Goal: Check status: Check status

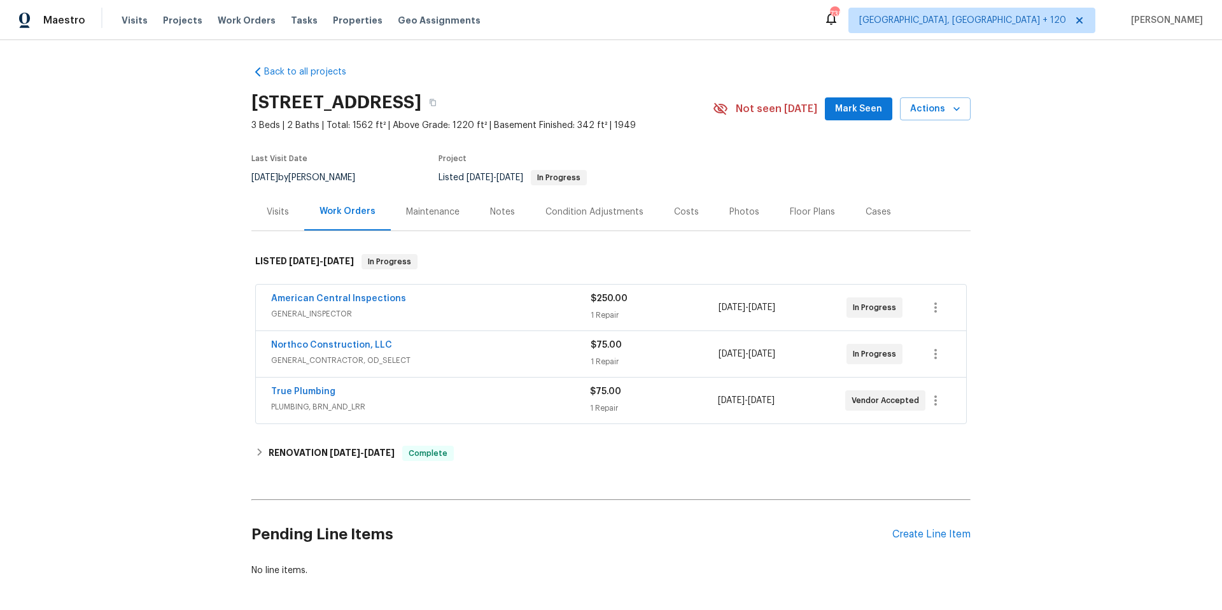
click at [612, 357] on div "1 Repair" at bounding box center [655, 361] width 128 height 13
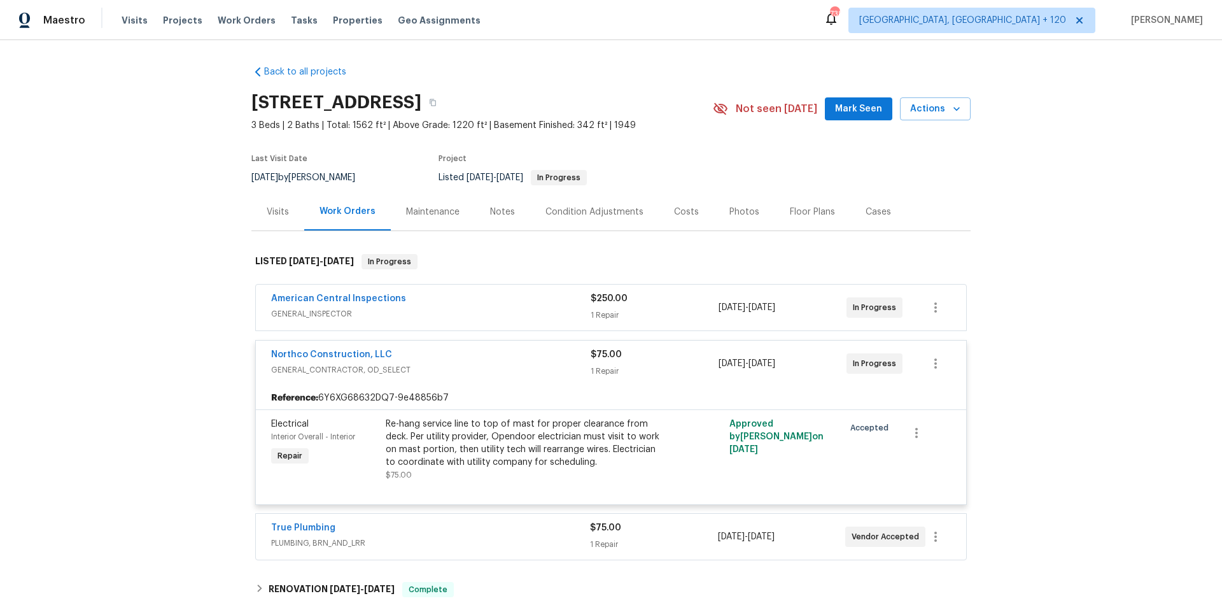
click at [611, 358] on span "$75.00" at bounding box center [606, 354] width 31 height 9
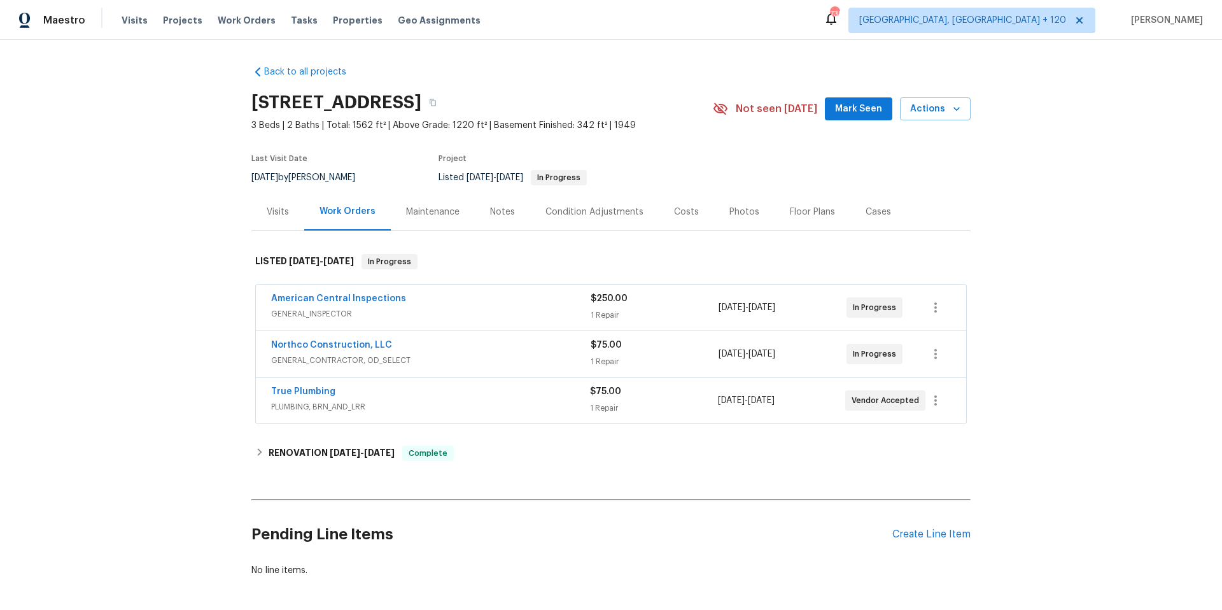
click at [607, 398] on div "$75.00 1 Repair" at bounding box center [653, 400] width 127 height 31
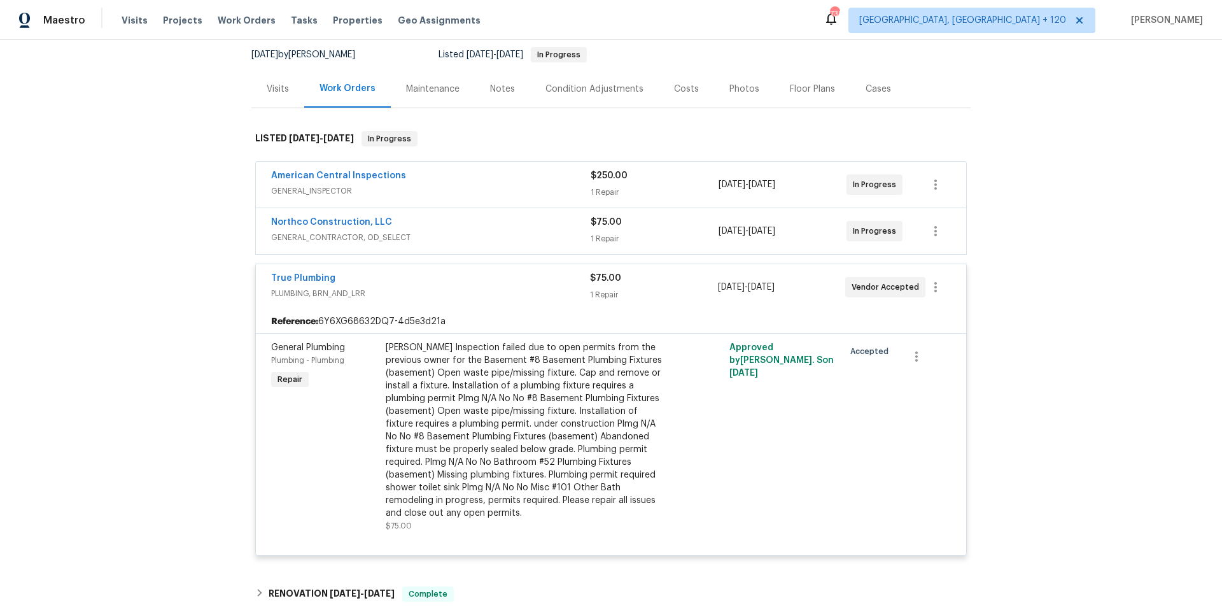
scroll to position [142, 0]
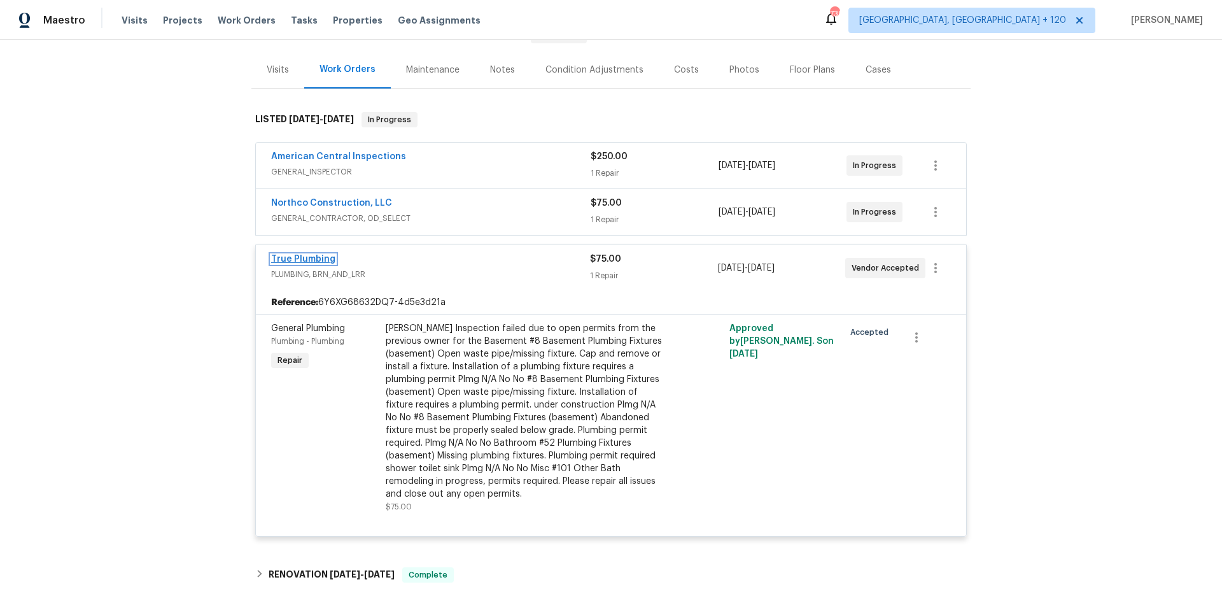
click at [275, 258] on link "True Plumbing" at bounding box center [303, 259] width 64 height 9
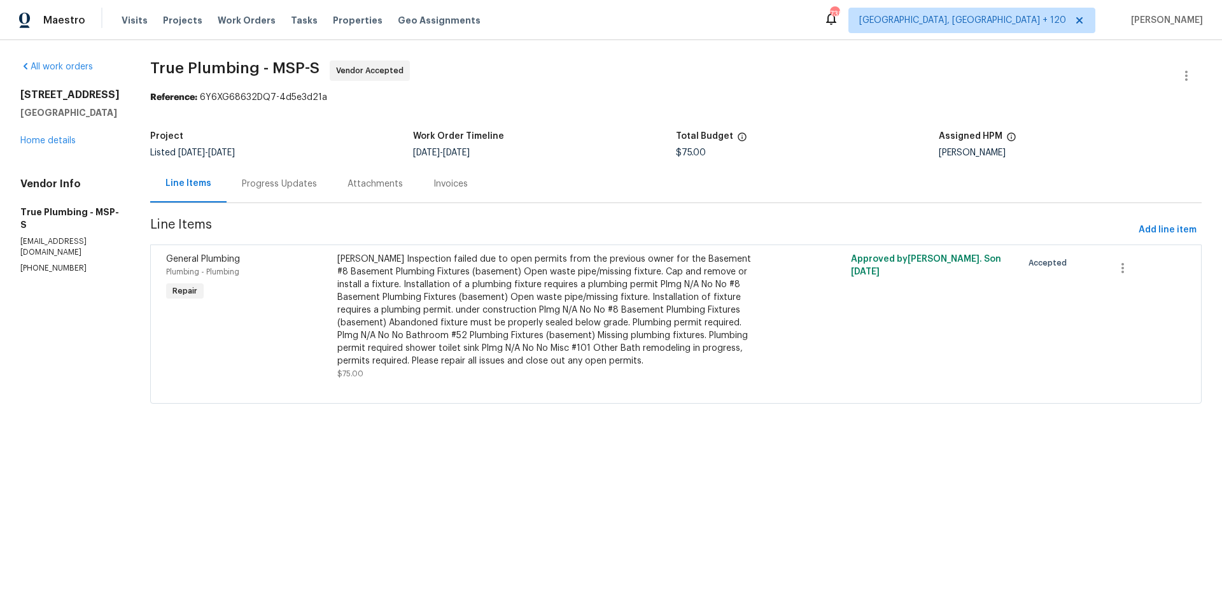
click at [311, 188] on div "Progress Updates" at bounding box center [279, 184] width 75 height 13
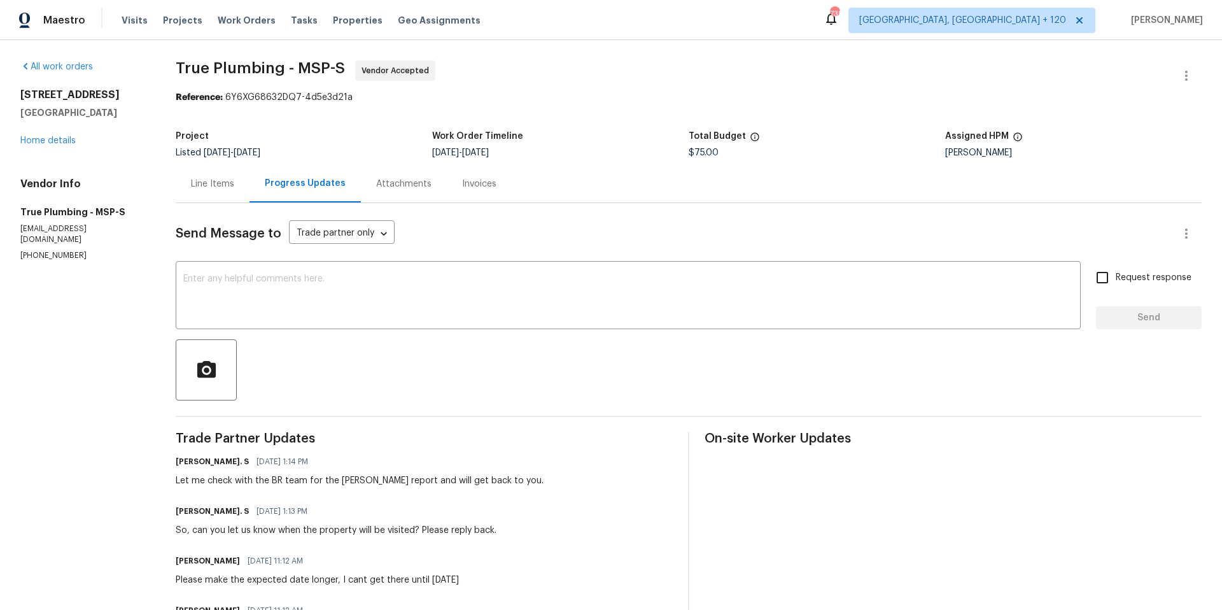
click at [214, 189] on div "Line Items" at bounding box center [212, 184] width 43 height 13
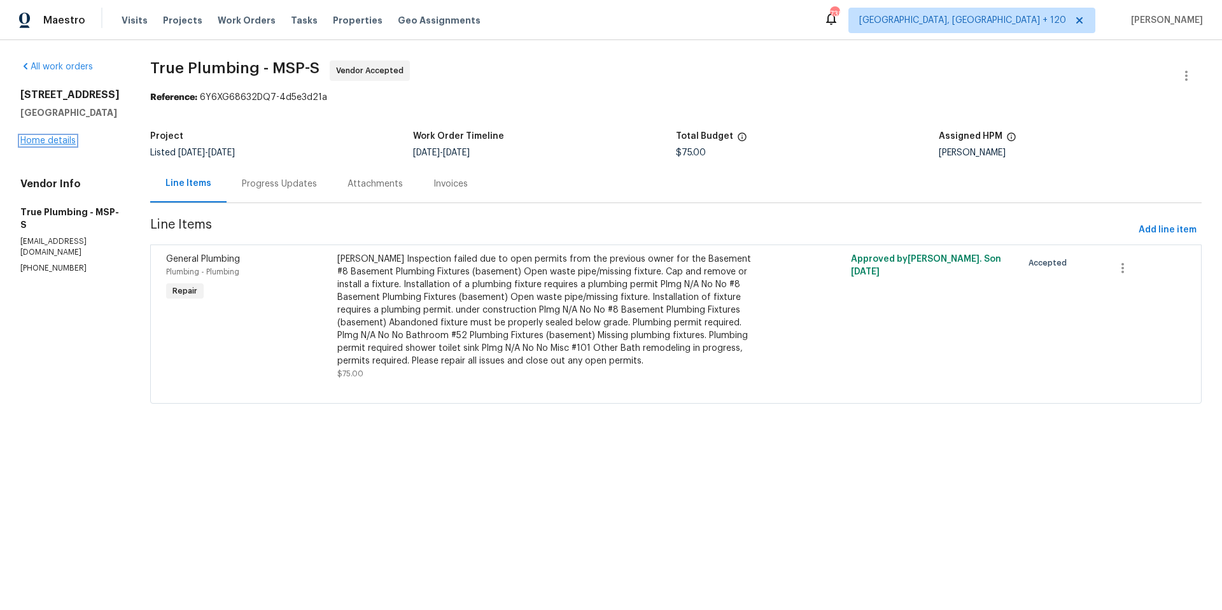
click at [47, 140] on link "Home details" at bounding box center [47, 140] width 55 height 9
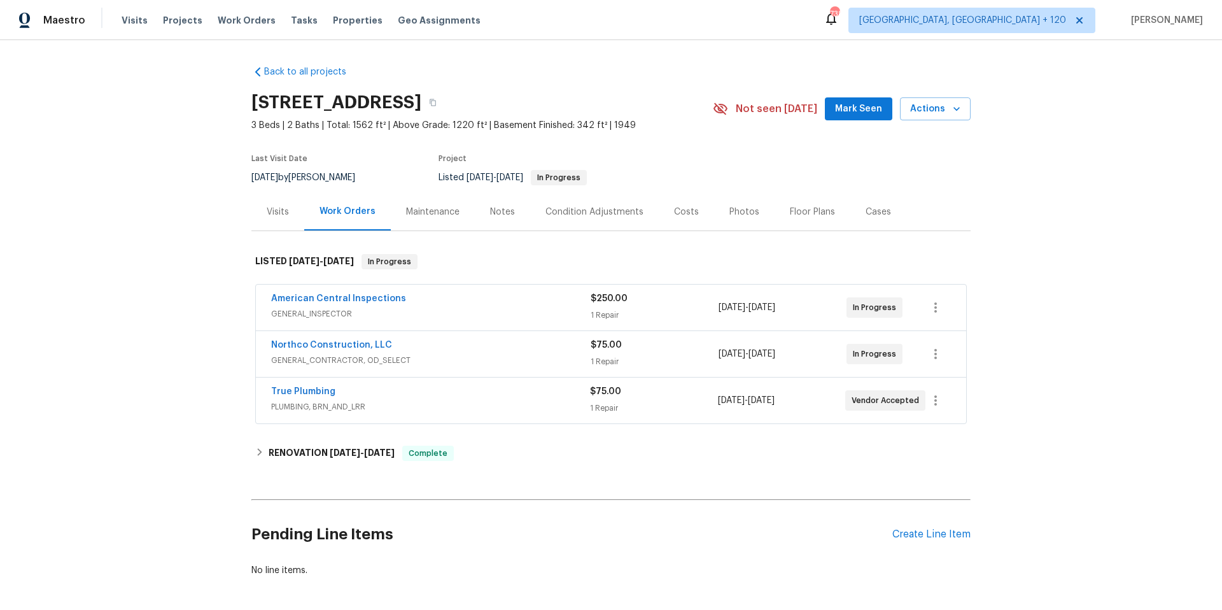
click at [625, 349] on div "$75.00" at bounding box center [655, 345] width 128 height 13
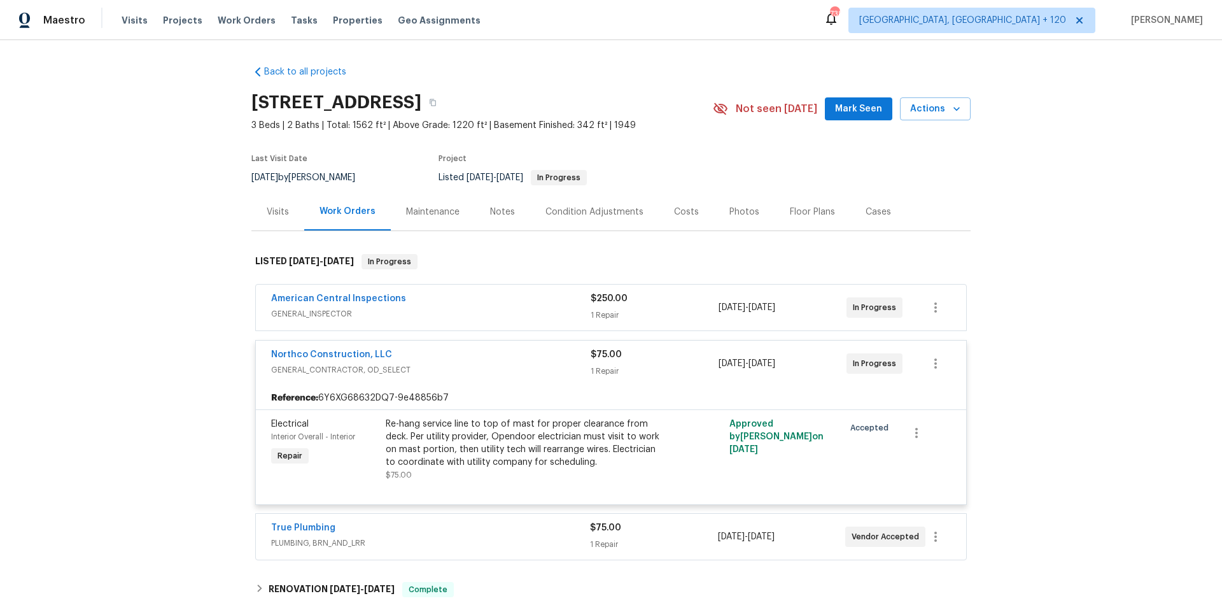
click at [624, 348] on div "$75.00" at bounding box center [655, 354] width 128 height 13
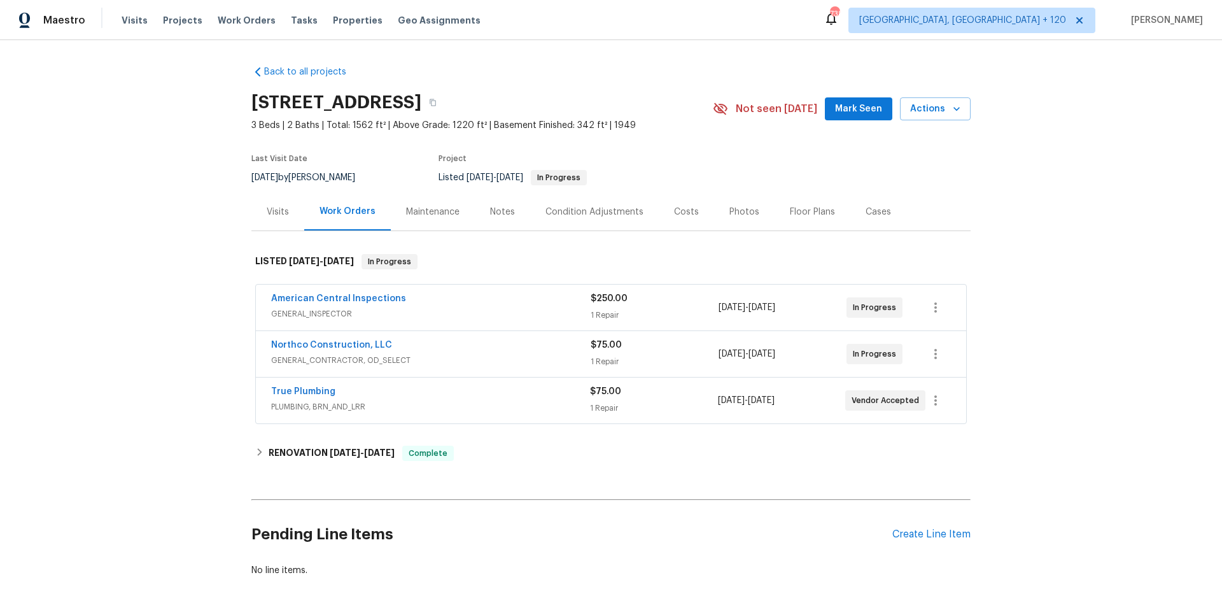
click at [598, 388] on span "$75.00" at bounding box center [605, 391] width 31 height 9
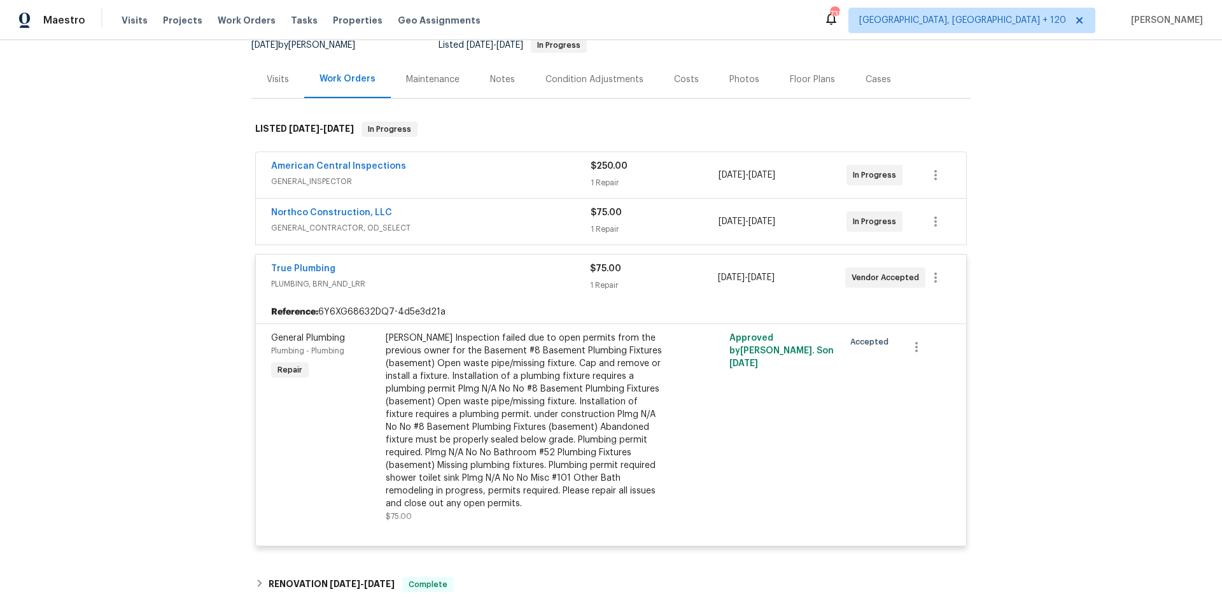
scroll to position [135, 0]
click at [358, 165] on link "American Central Inspections" at bounding box center [338, 163] width 135 height 9
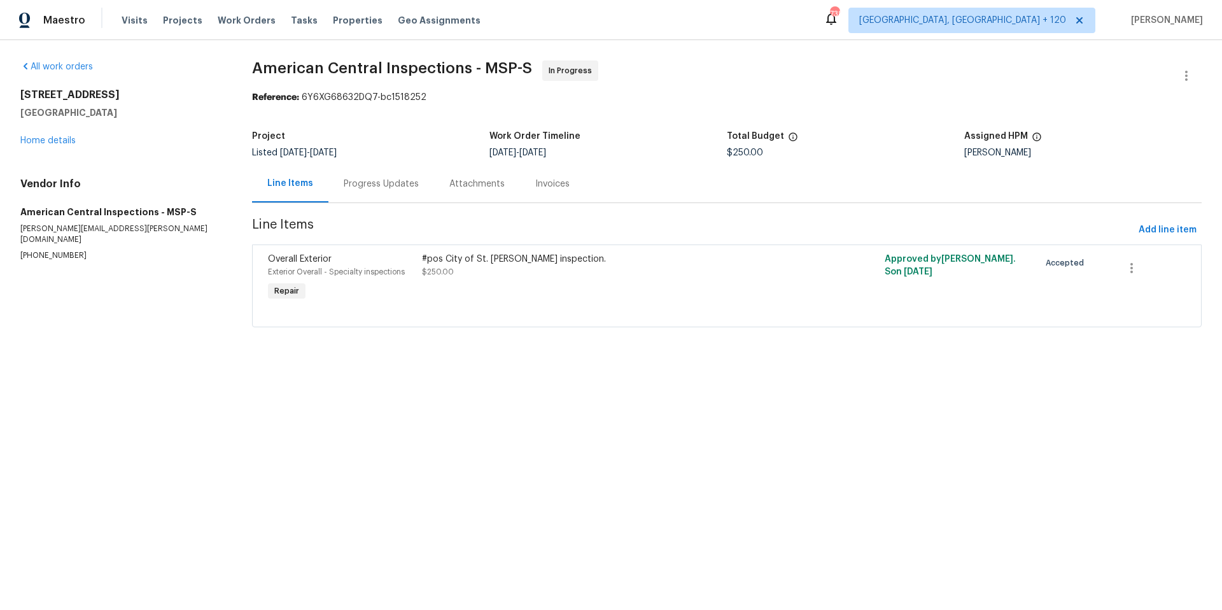
click at [359, 191] on div "Progress Updates" at bounding box center [381, 184] width 106 height 38
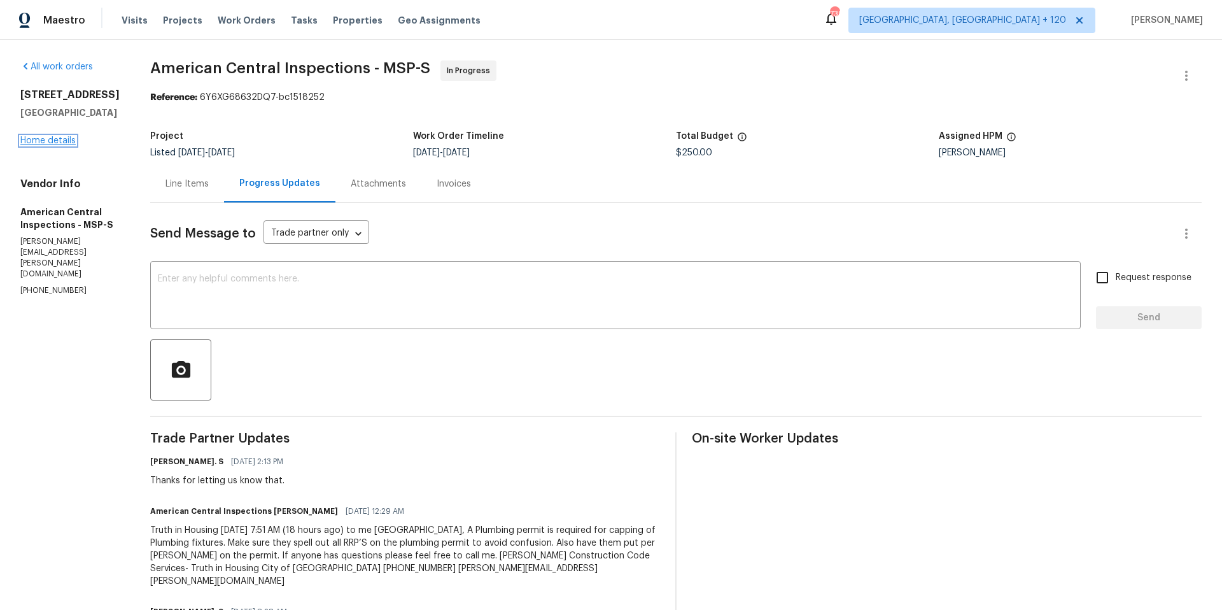
click at [62, 145] on link "Home details" at bounding box center [47, 140] width 55 height 9
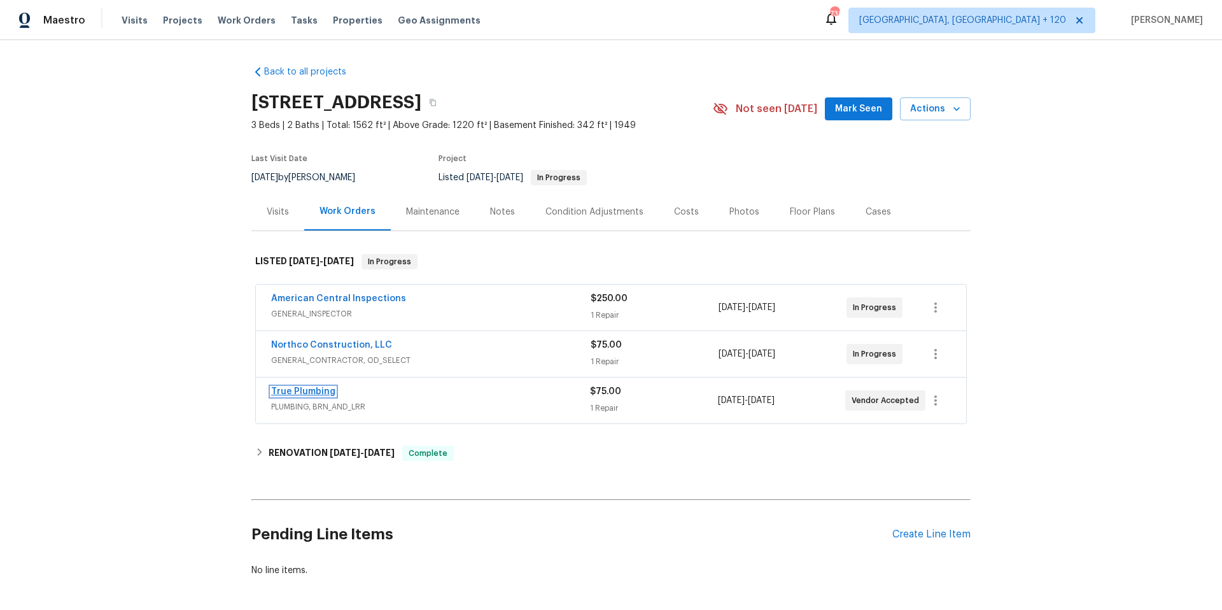
click at [327, 391] on link "True Plumbing" at bounding box center [303, 391] width 64 height 9
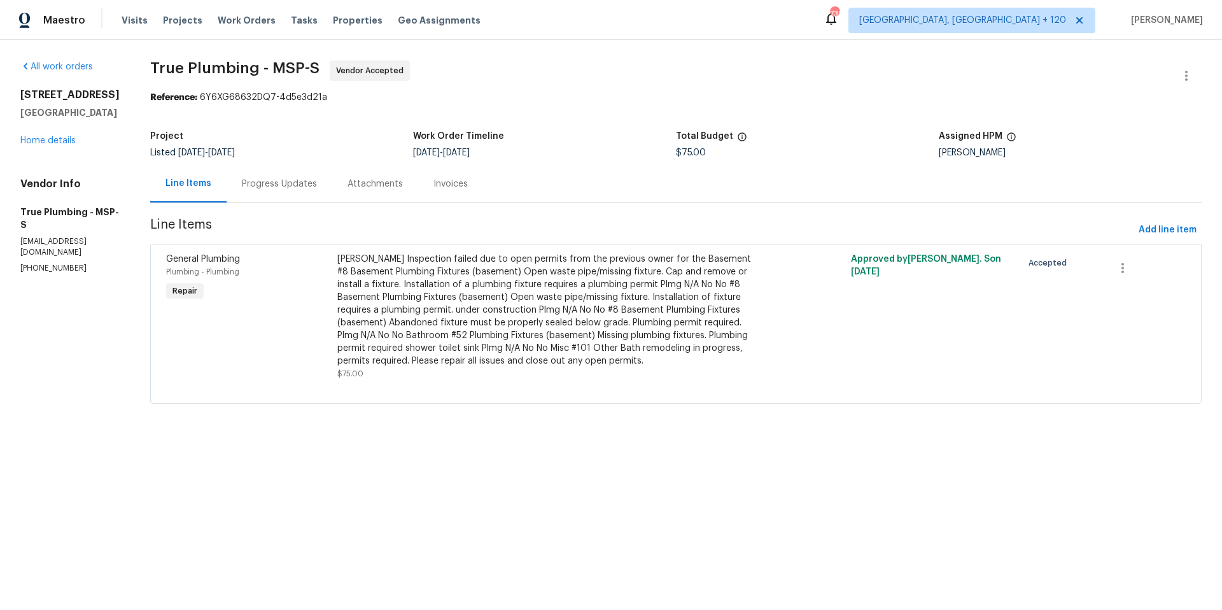
click at [302, 186] on div "Progress Updates" at bounding box center [279, 184] width 75 height 13
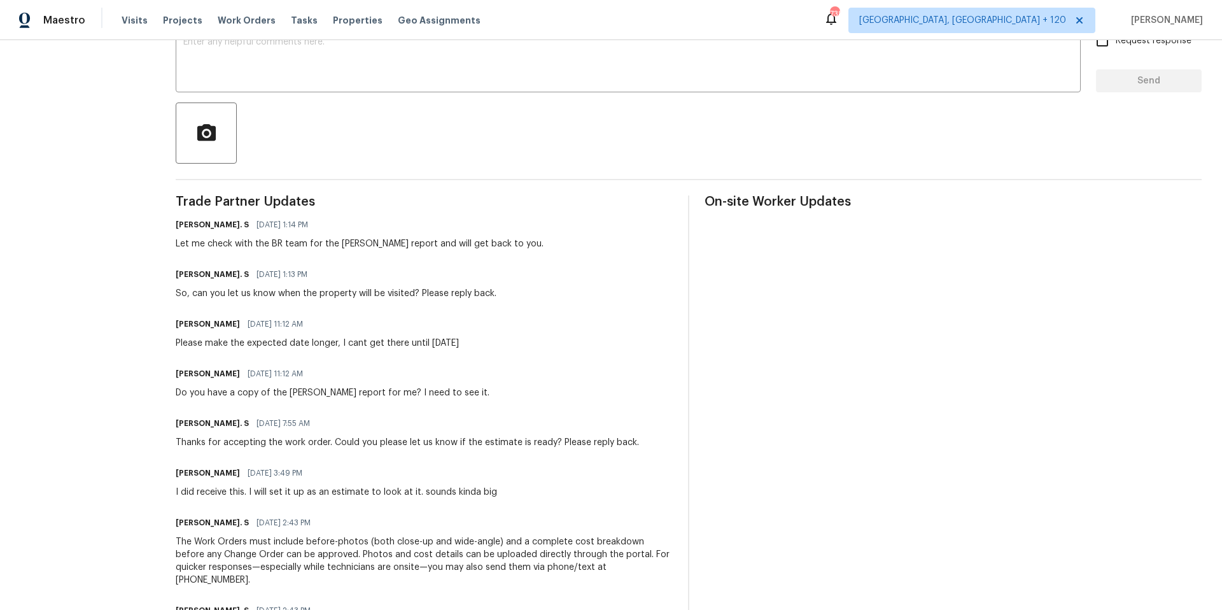
scroll to position [311, 0]
